Goal: Information Seeking & Learning: Learn about a topic

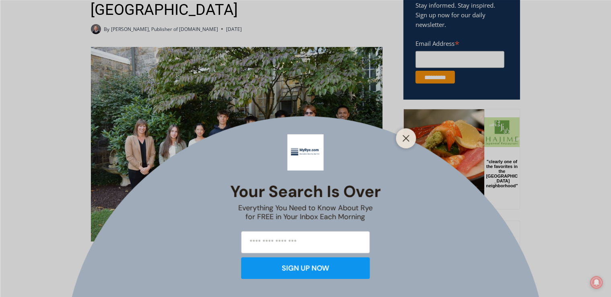
scroll to position [314, 0]
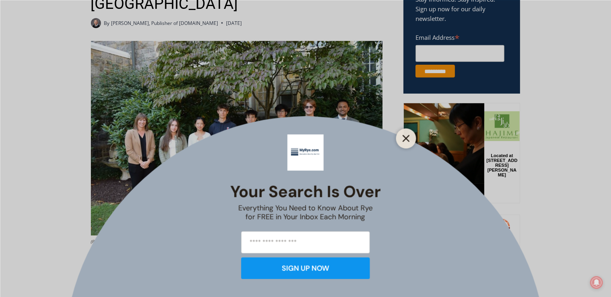
click at [407, 139] on line "Close" at bounding box center [406, 138] width 6 height 6
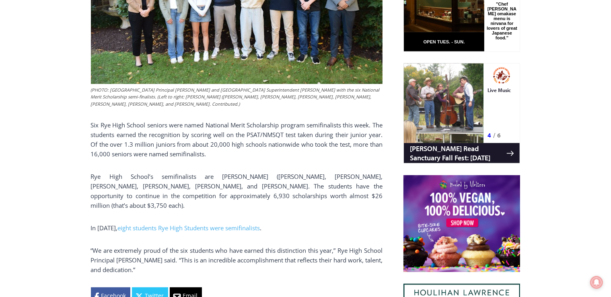
scroll to position [526, 0]
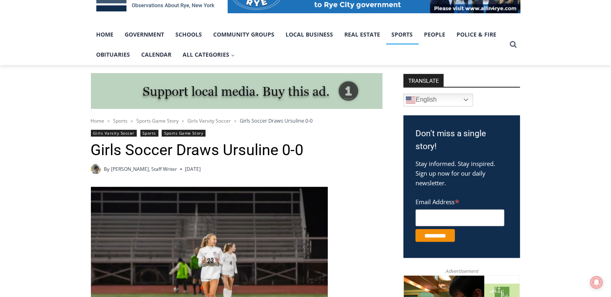
scroll to position [127, 0]
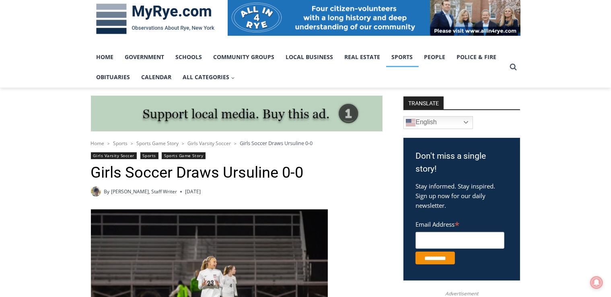
click at [402, 59] on link "Sports" at bounding box center [402, 57] width 33 height 20
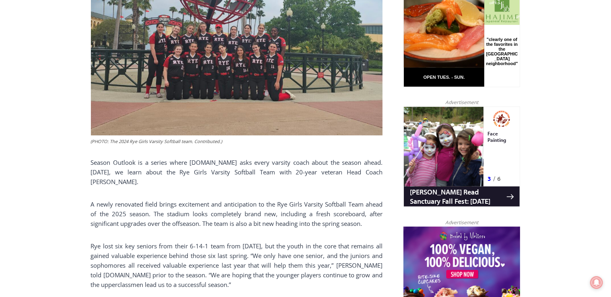
scroll to position [403, 0]
